Goal: Transaction & Acquisition: Purchase product/service

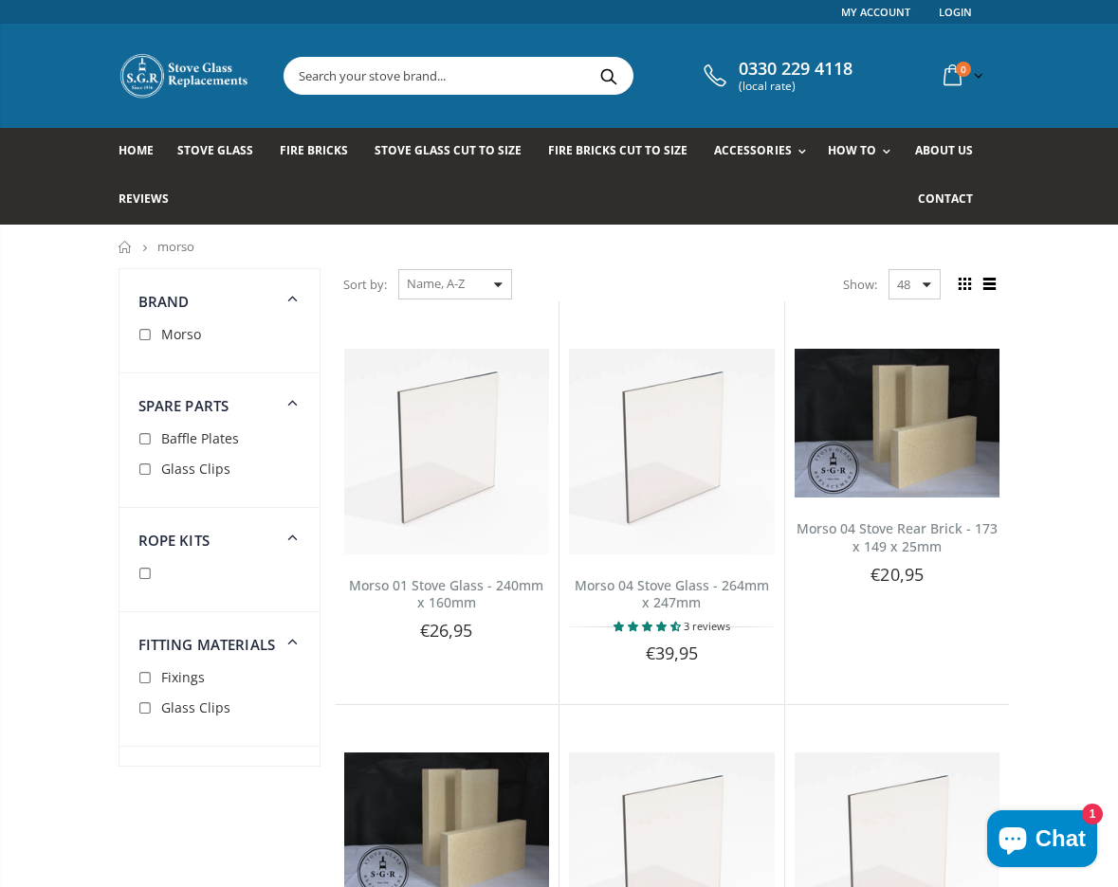
click at [146, 337] on input "checkbox" at bounding box center [147, 335] width 19 height 19
checkbox input "true"
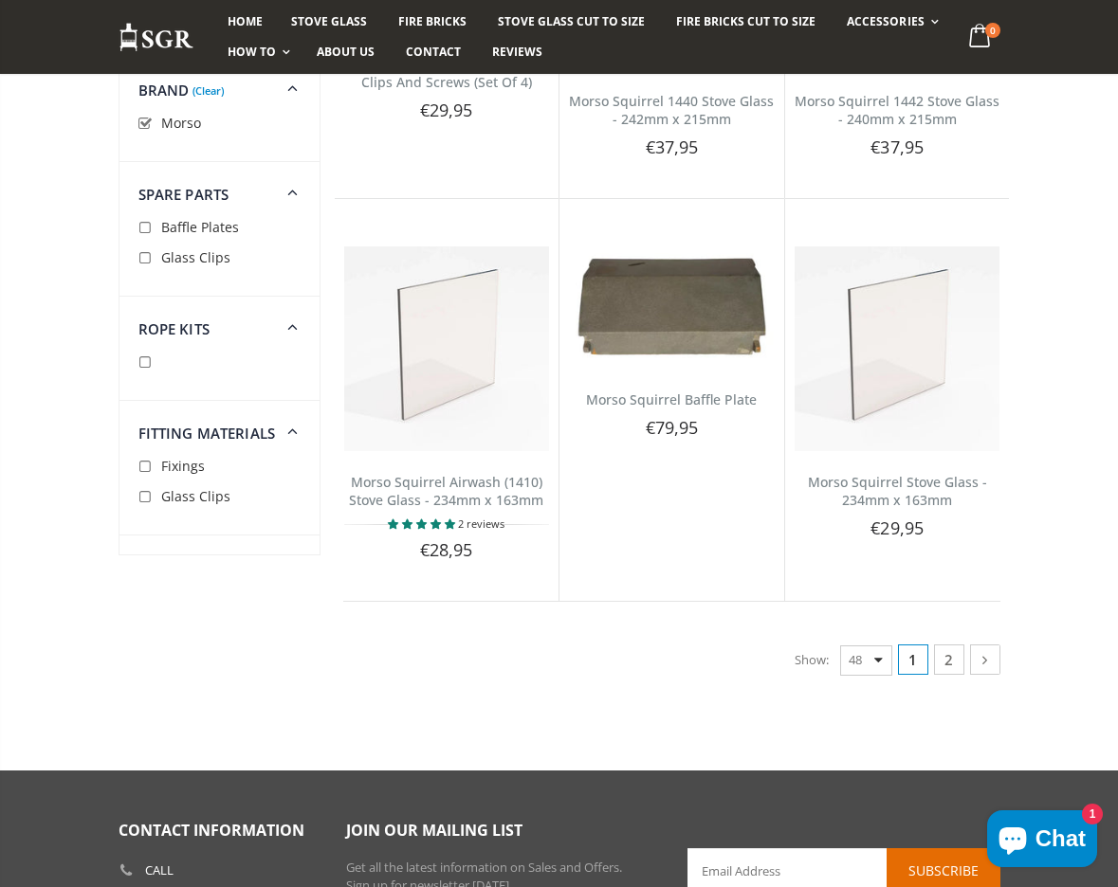
scroll to position [6052, 0]
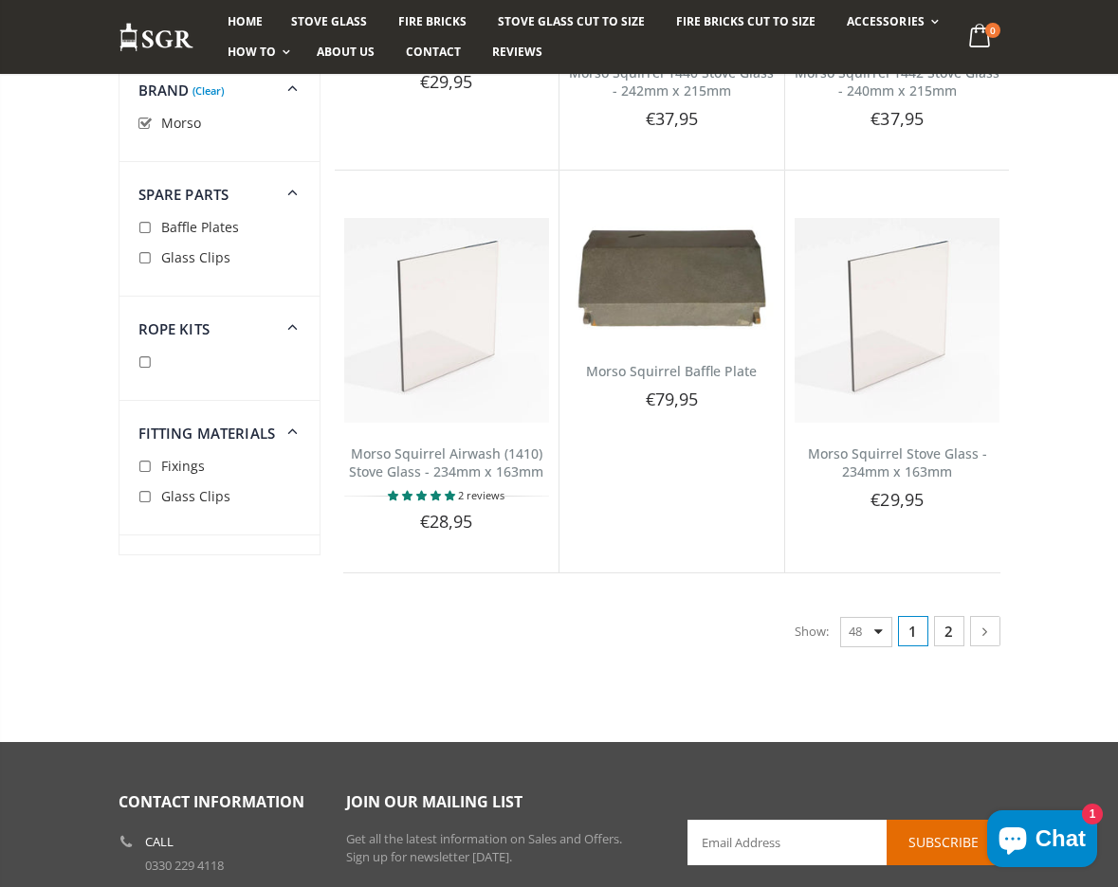
click at [952, 630] on link "2" at bounding box center [949, 631] width 30 height 30
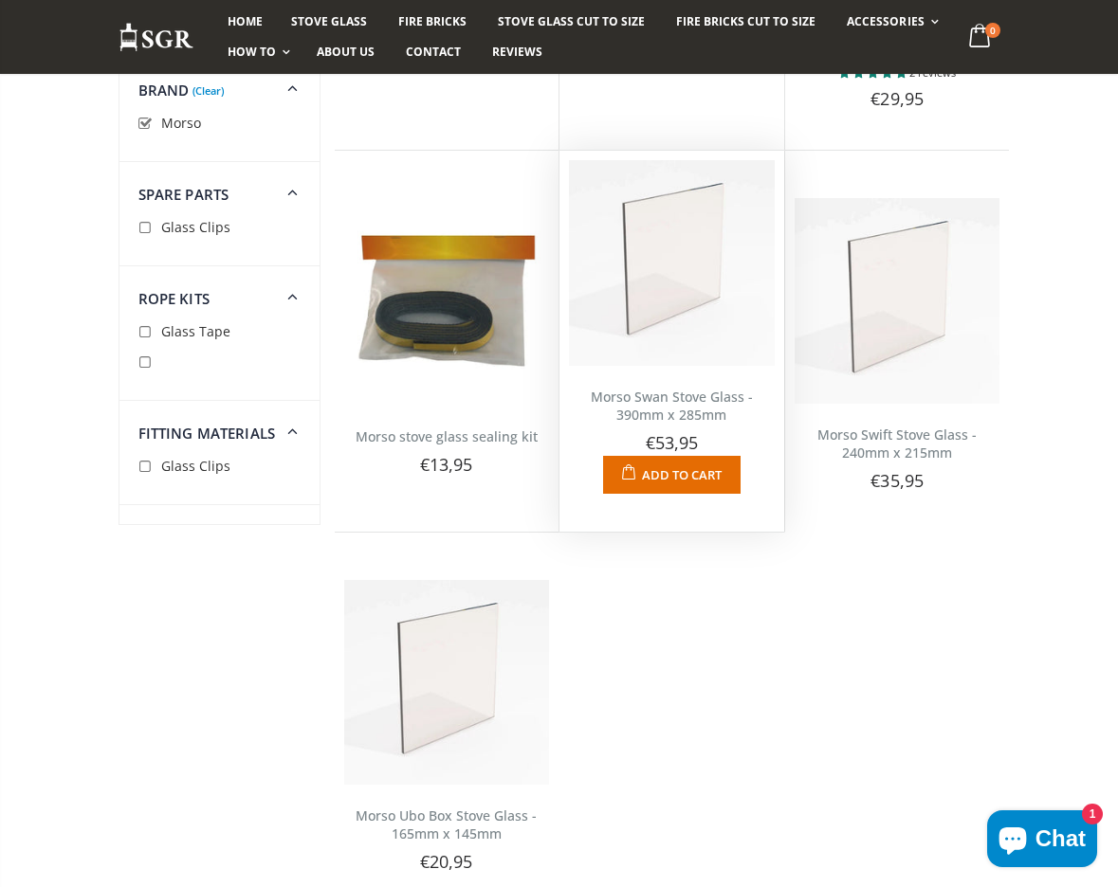
scroll to position [554, 0]
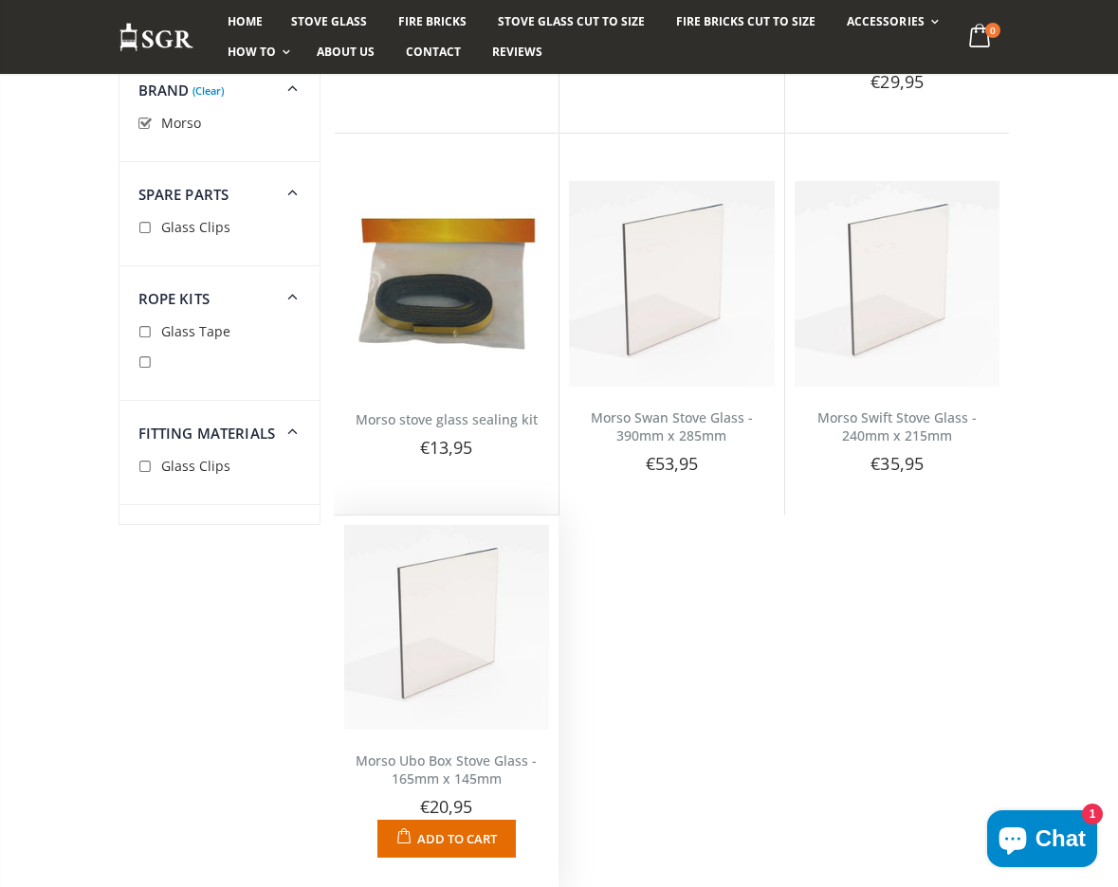
click at [448, 763] on link "Morso Ubo Box Stove Glass - 165mm x 145mm" at bounding box center [446, 770] width 181 height 36
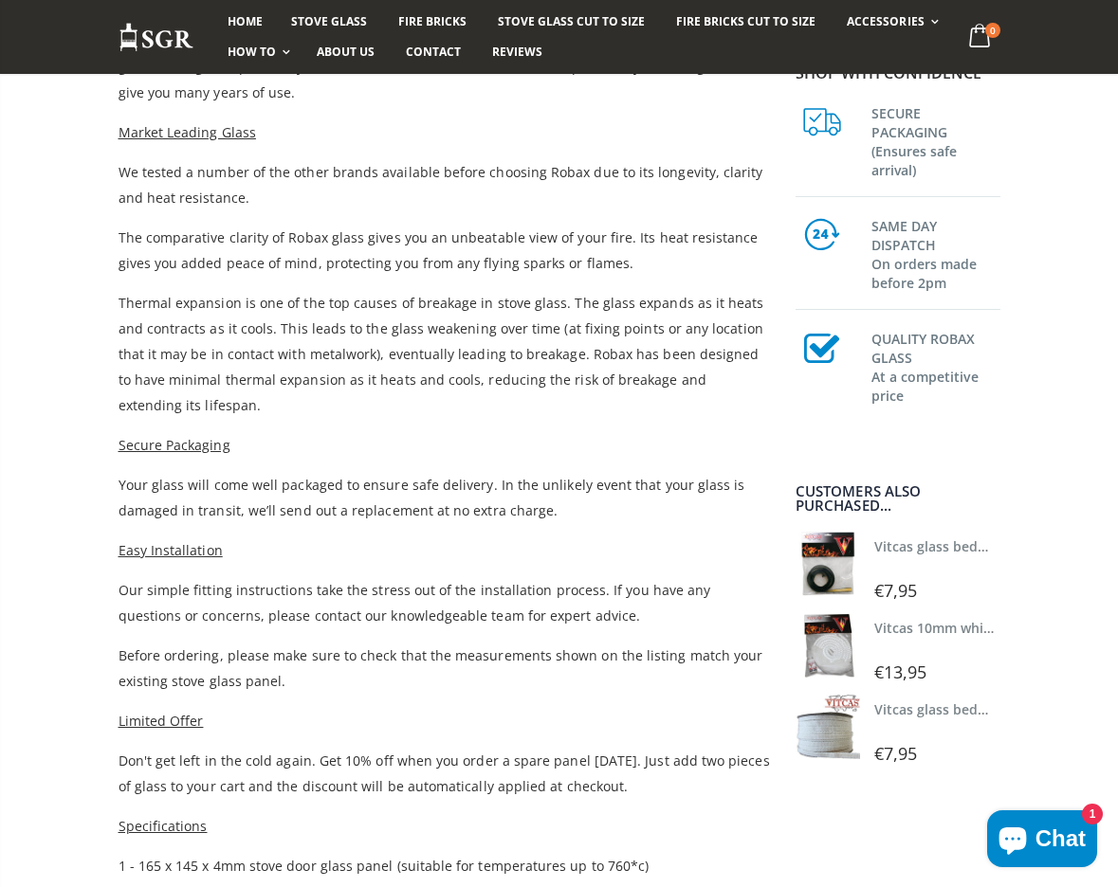
scroll to position [284, 0]
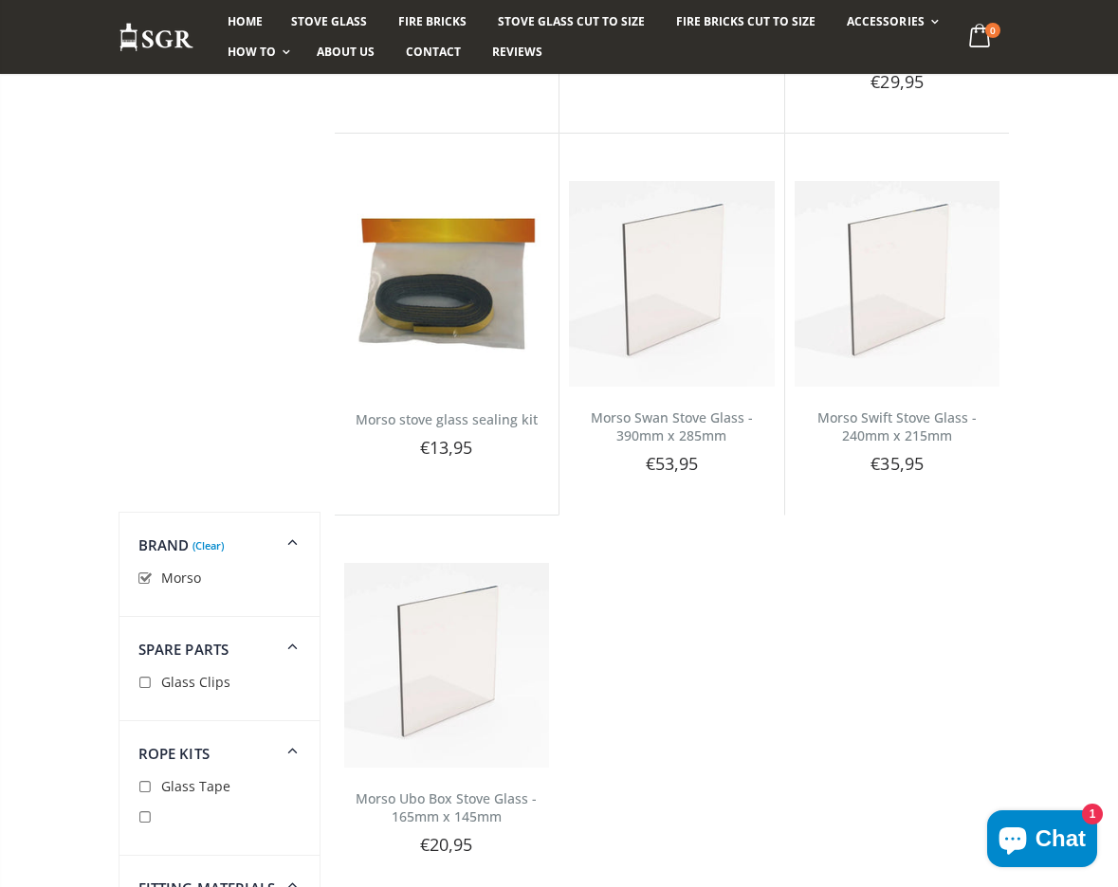
scroll to position [1249, 0]
